Goal: Check status: Check status

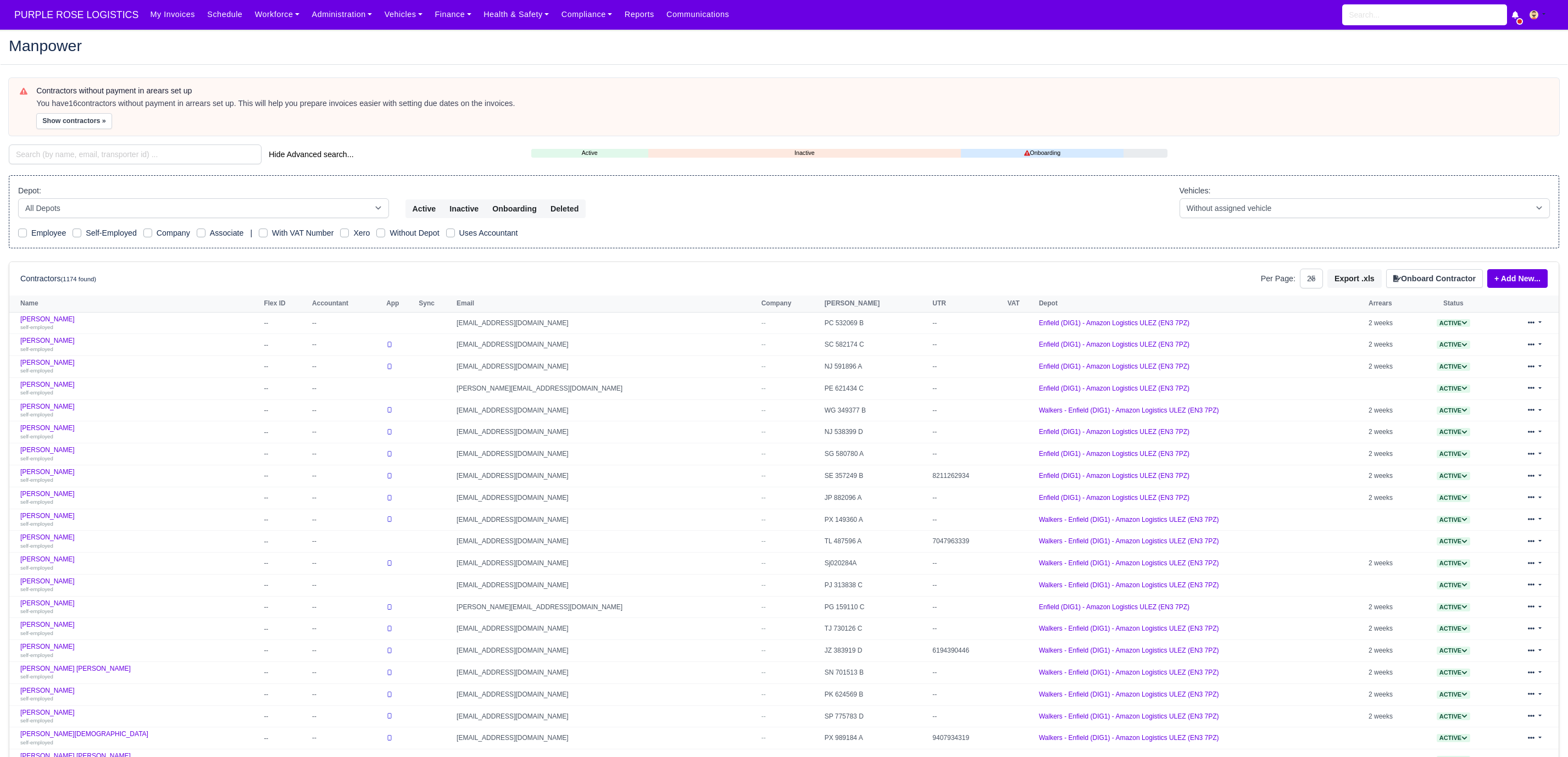
select select "25"
click at [1444, 20] on input "search" at bounding box center [1425, 15] width 165 height 21
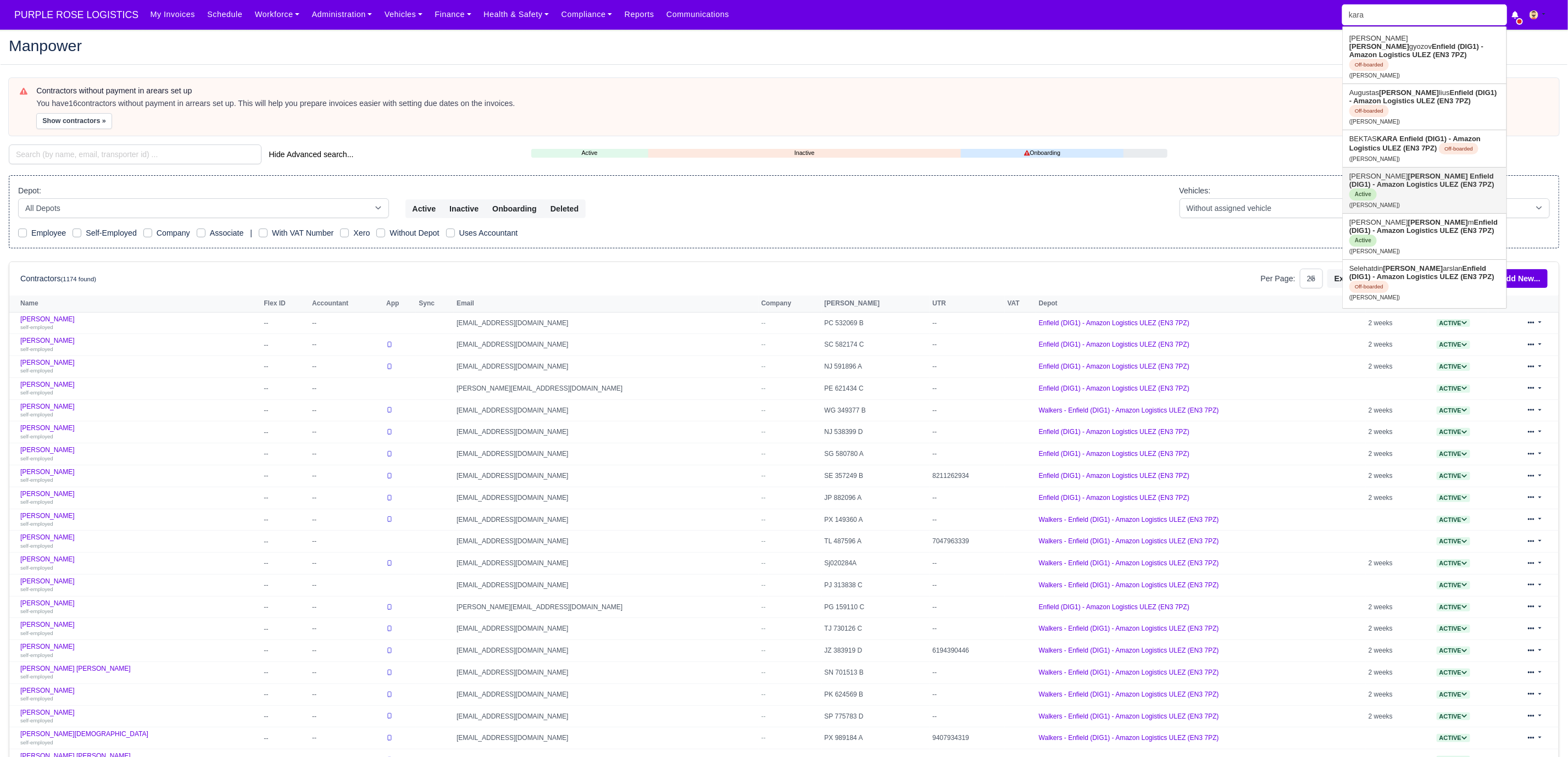
click at [1388, 168] on link "Mustafa Kara Enfield (DIG1) - Amazon Logistics ULEZ (EN3 7PZ) Active (Mustafa K…" at bounding box center [1425, 191] width 163 height 46
type input "[PERSON_NAME]"
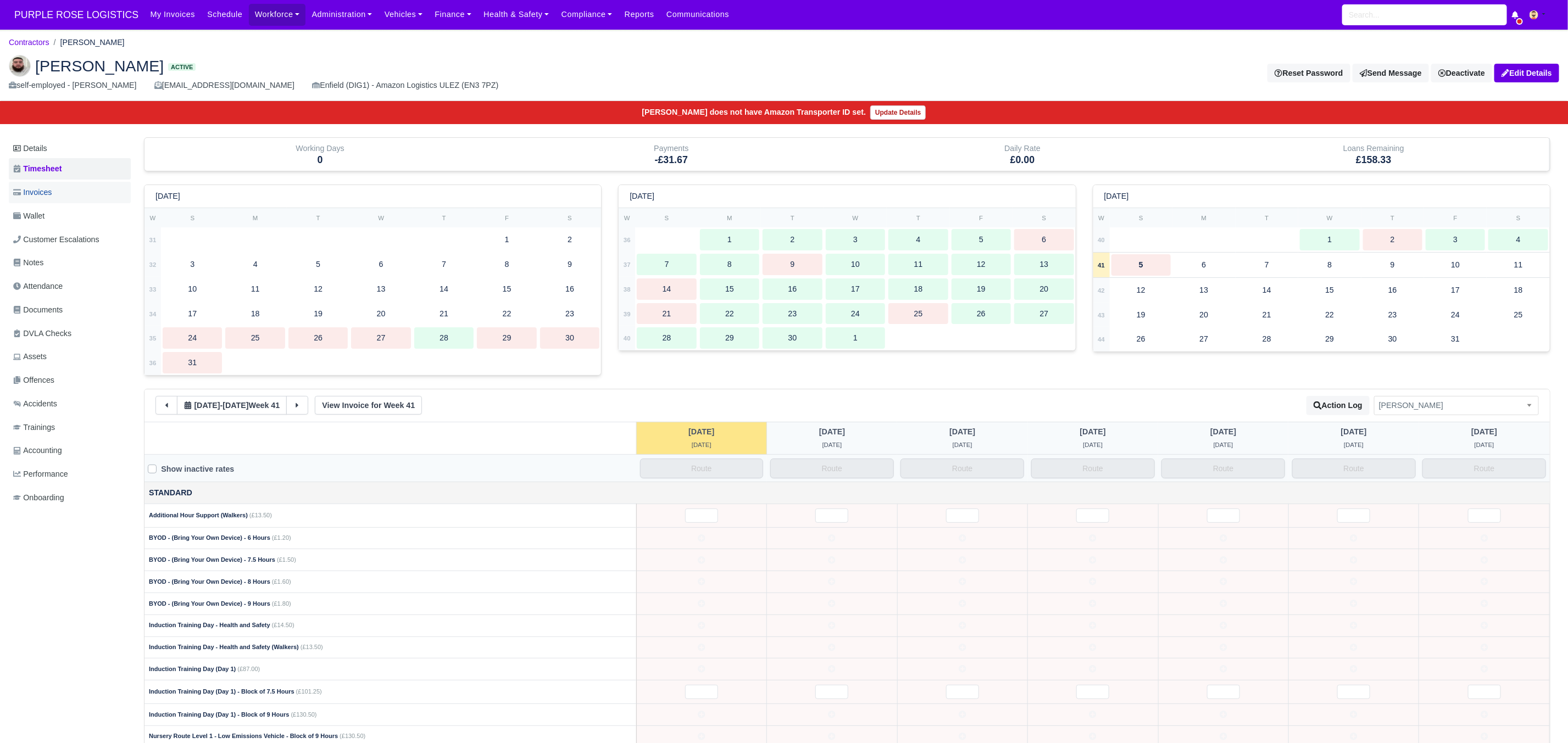
click at [64, 190] on link "Invoices" at bounding box center [70, 192] width 122 height 21
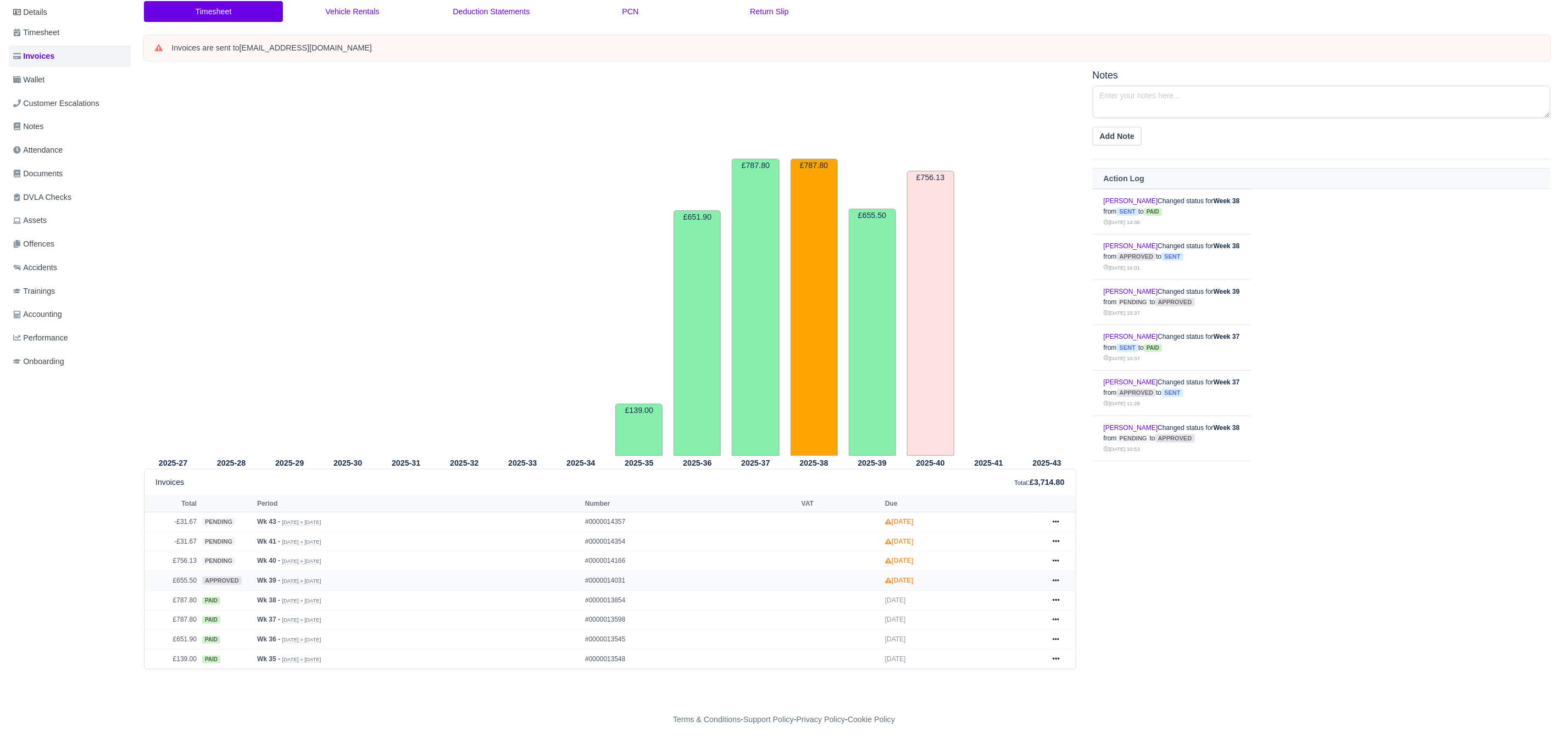
scroll to position [145, 0]
click at [1054, 558] on icon at bounding box center [1055, 561] width 7 height 7
click at [1027, 577] on link "Show Invoice" at bounding box center [1015, 581] width 98 height 23
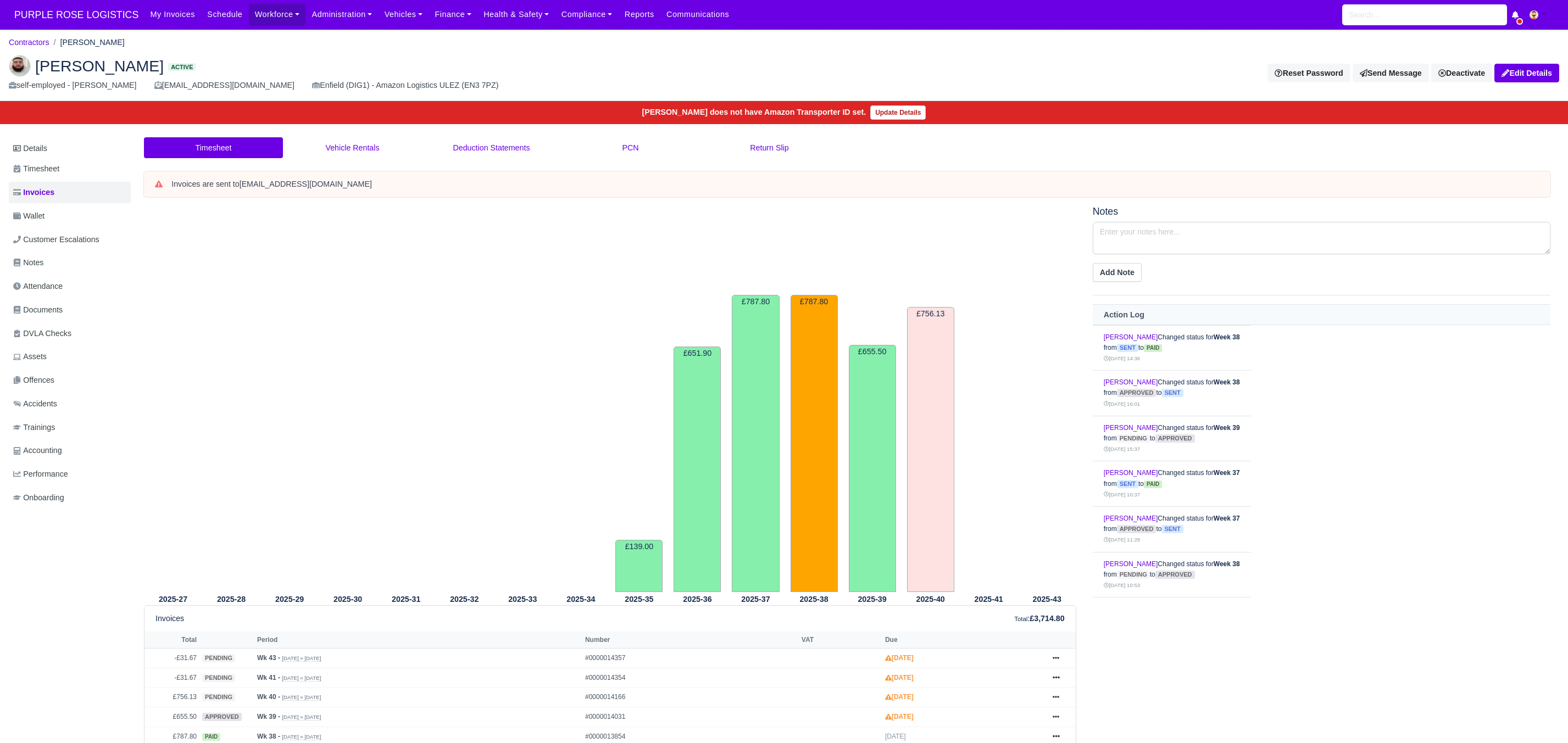
scroll to position [145, 0]
